Goal: Find specific page/section: Find specific page/section

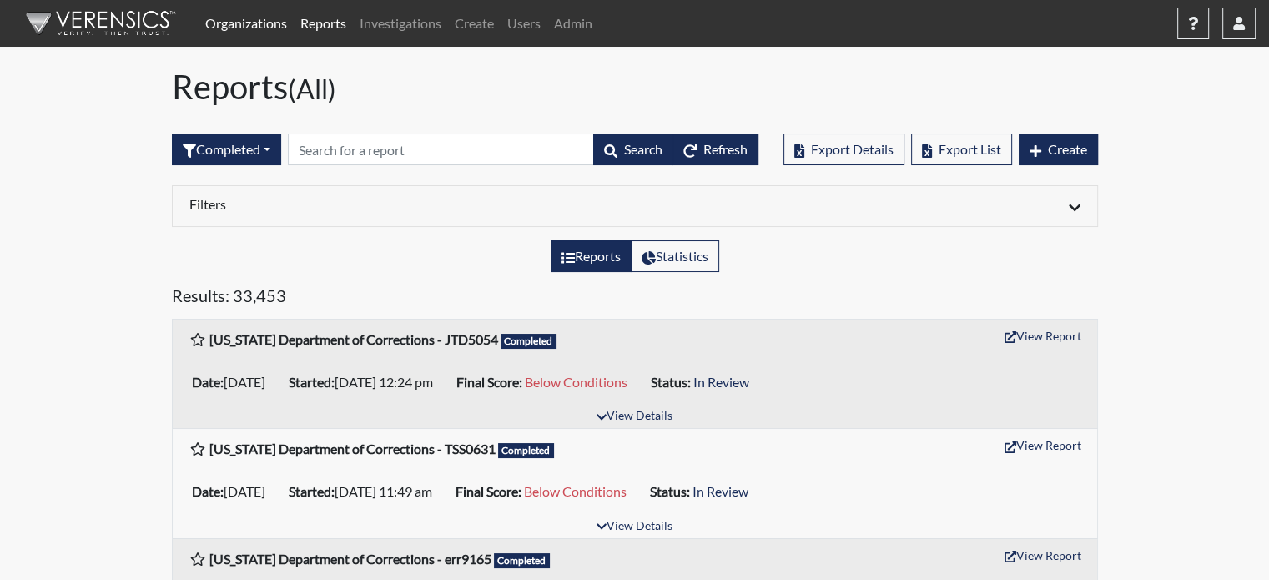
click at [719, 150] on span "Refresh" at bounding box center [726, 149] width 44 height 16
click at [277, 22] on link "Organizations" at bounding box center [246, 23] width 95 height 33
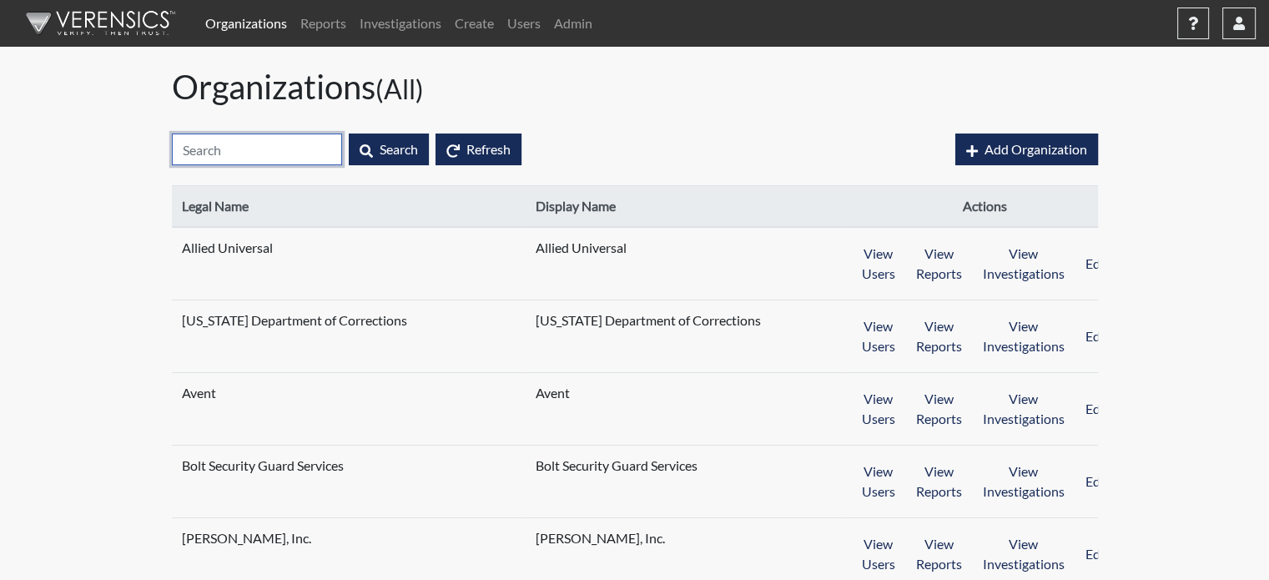
click at [269, 150] on input "text" at bounding box center [257, 150] width 170 height 32
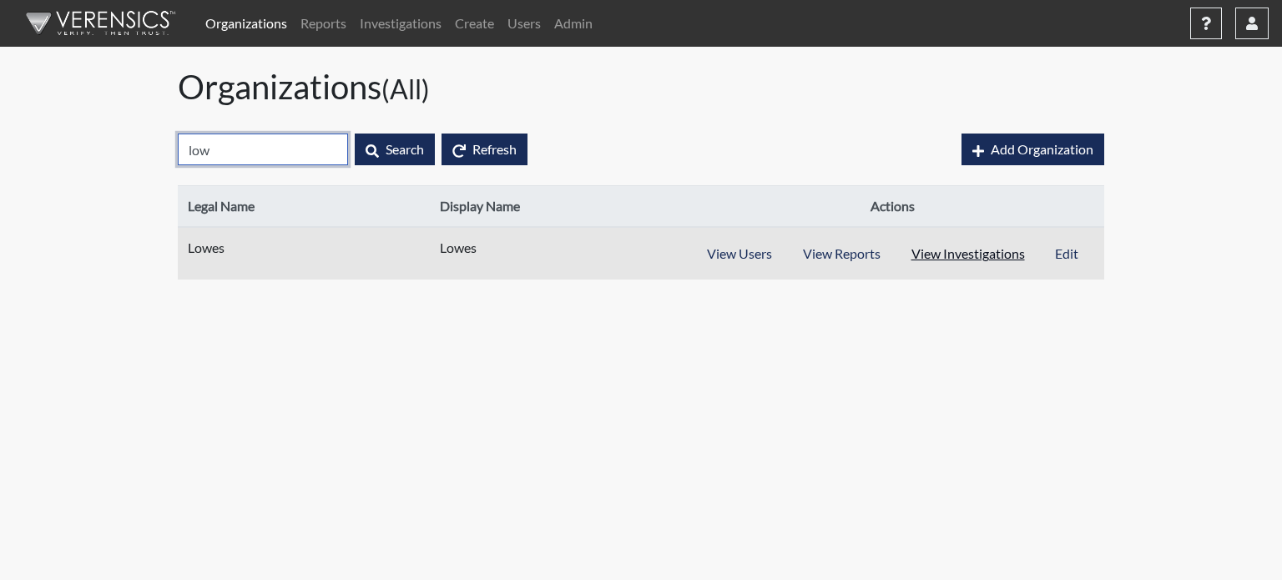
type input "low"
click at [989, 255] on button "View Investigations" at bounding box center [968, 254] width 145 height 32
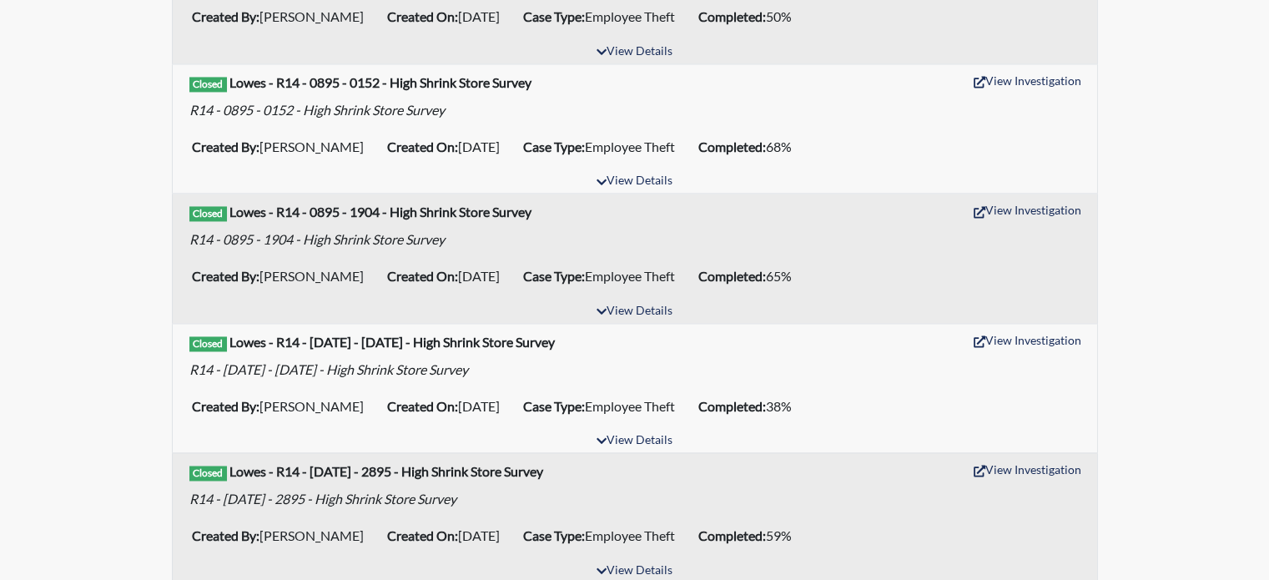
scroll to position [2528, 0]
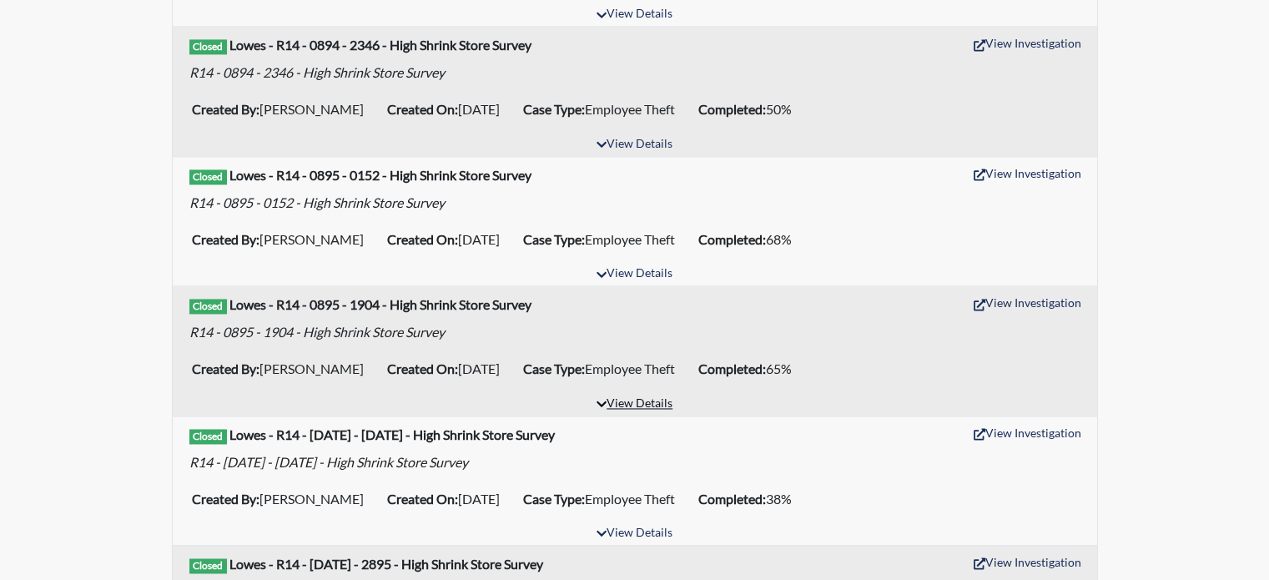
click at [660, 393] on button "View Details" at bounding box center [634, 404] width 91 height 23
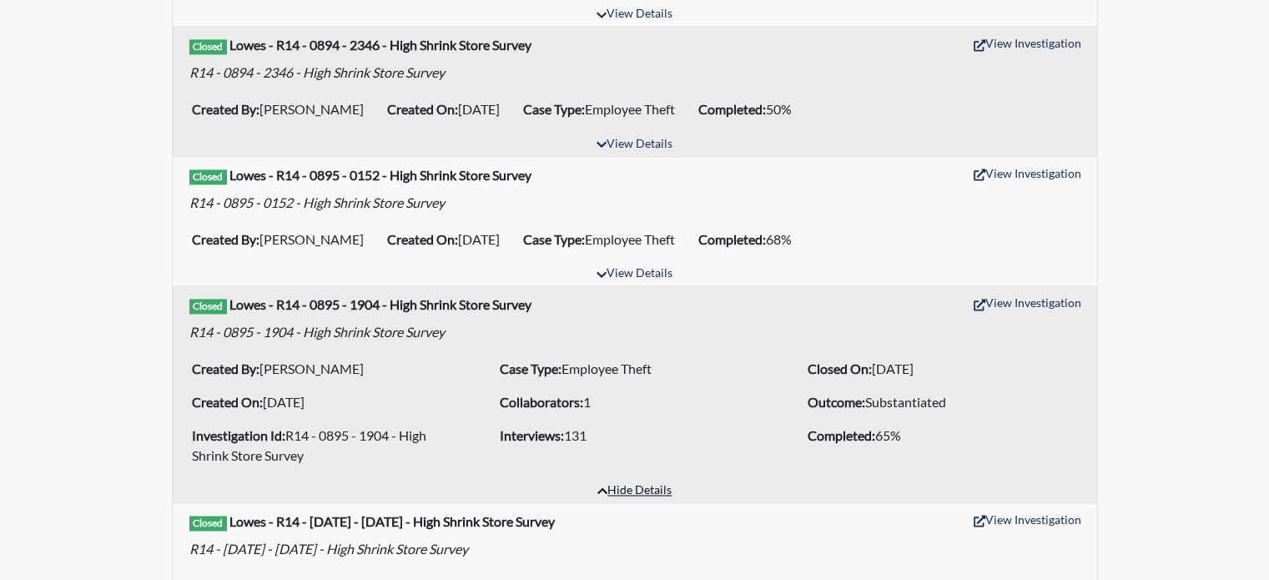
click at [659, 481] on button "Hide Details" at bounding box center [634, 491] width 89 height 23
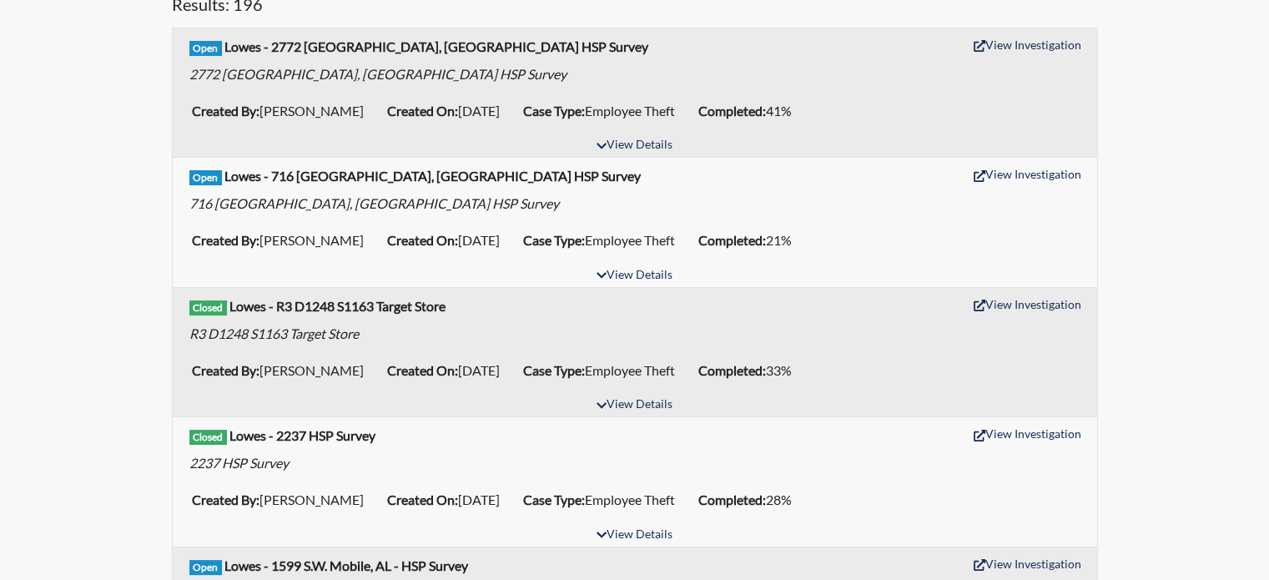
scroll to position [0, 0]
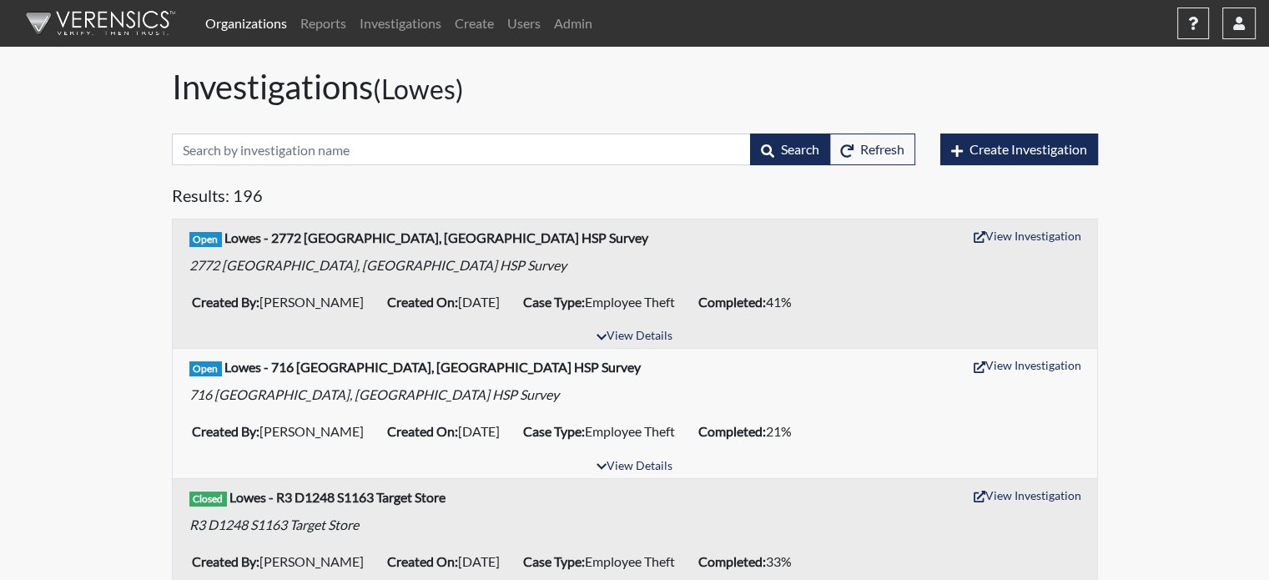
scroll to position [83, 0]
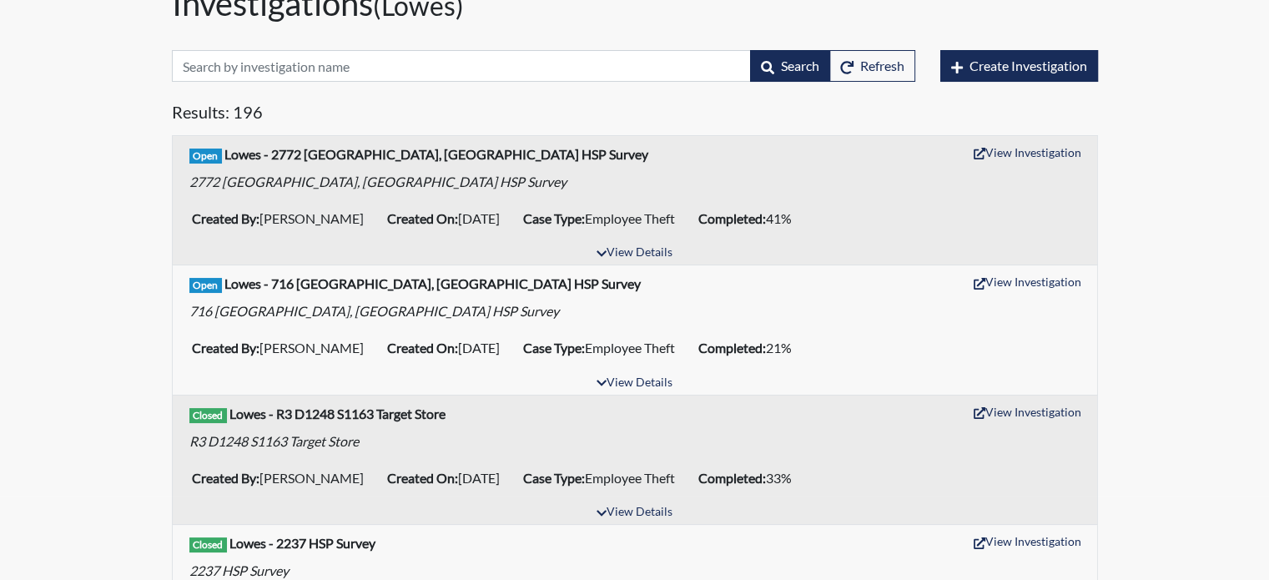
drag, startPoint x: 265, startPoint y: 216, endPoint x: 351, endPoint y: 234, distance: 86.9
click at [351, 234] on ul "Created By: [PERSON_NAME] Created On: [DATE] Case Type: Employee Theft Complete…" at bounding box center [635, 218] width 900 height 33
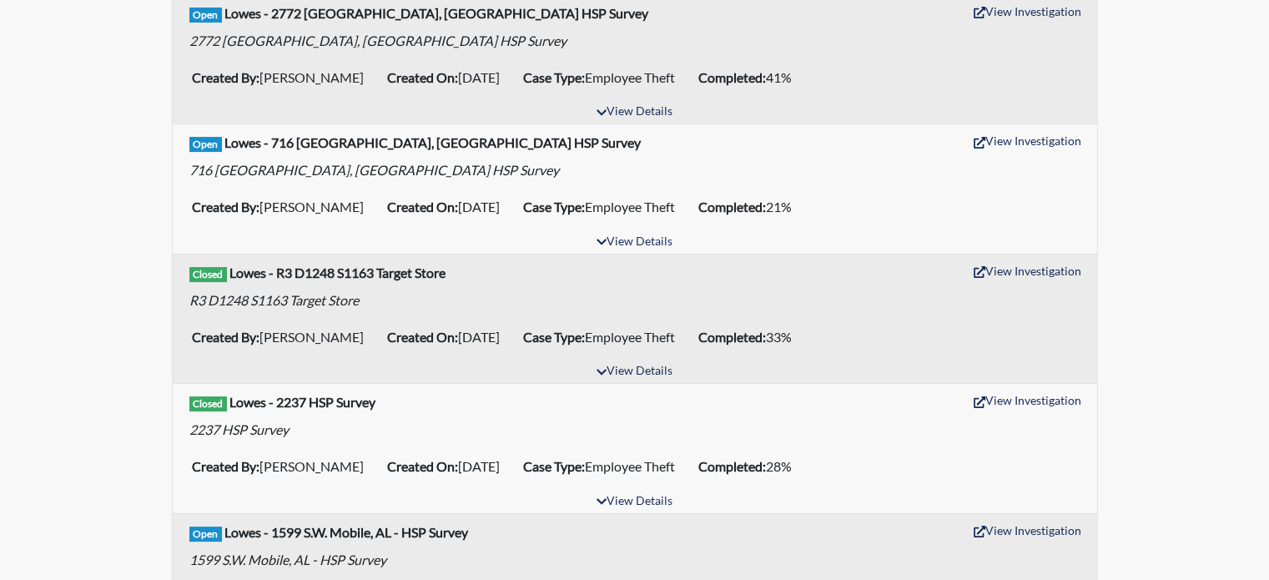
scroll to position [250, 0]
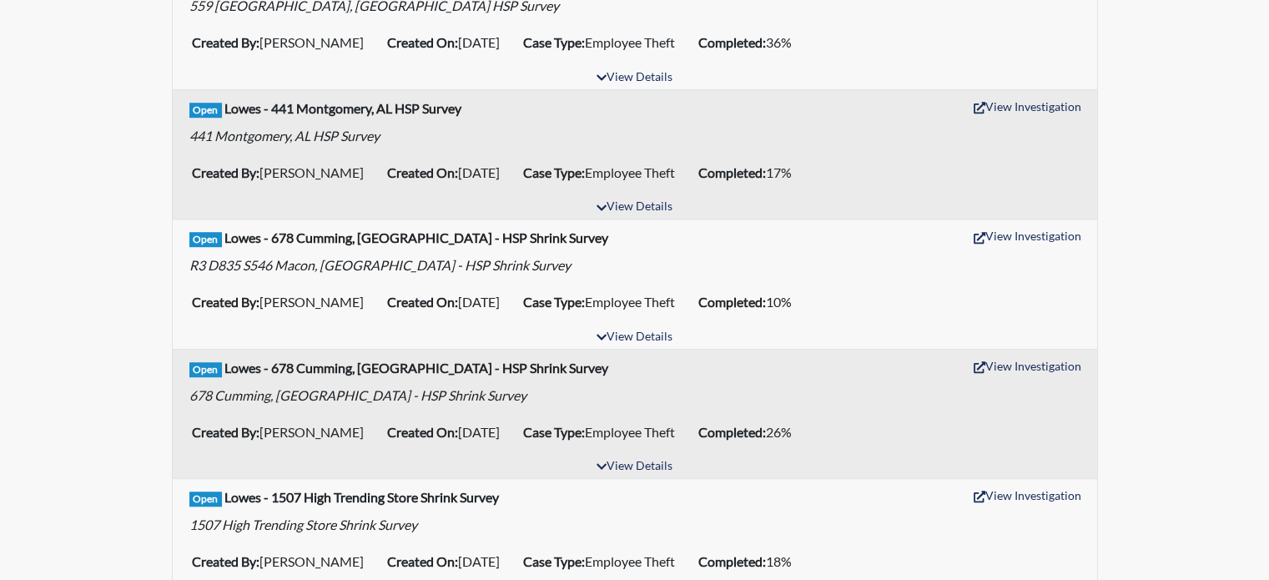
scroll to position [1168, 0]
